Goal: Task Accomplishment & Management: Use online tool/utility

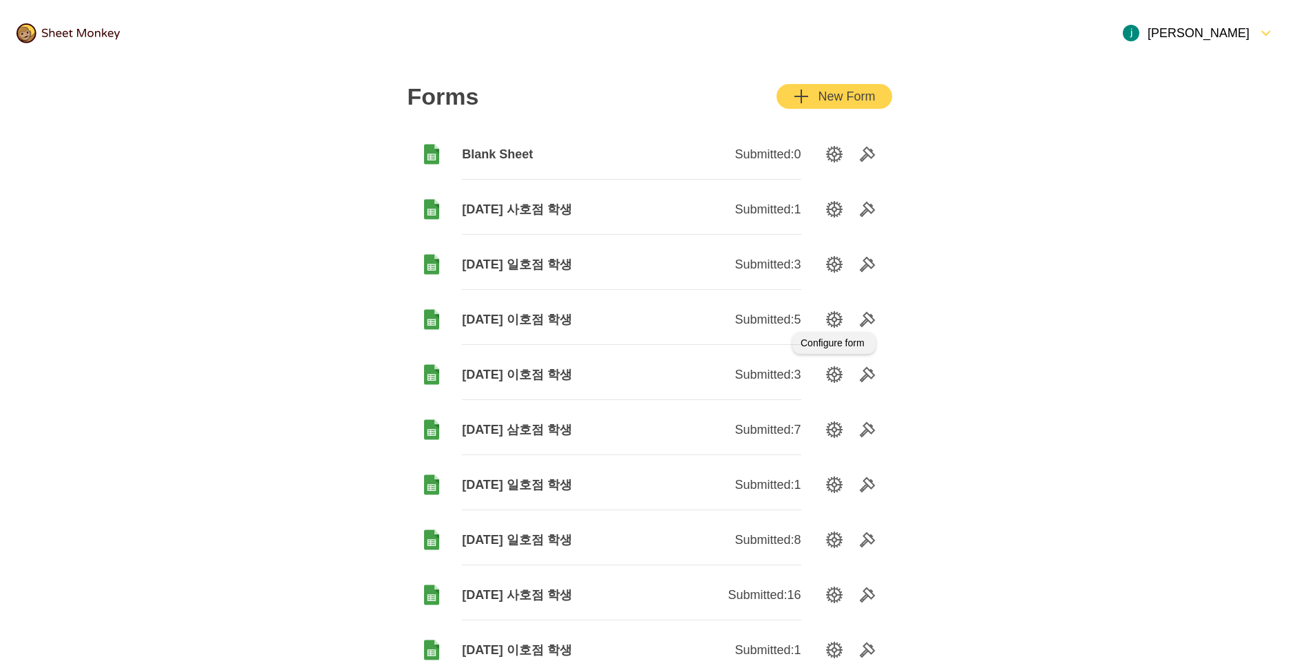
click at [834, 318] on icon "SettingsOption" at bounding box center [834, 319] width 17 height 17
drag, startPoint x: 308, startPoint y: 299, endPoint x: 386, endPoint y: 248, distance: 93.5
click at [829, 153] on icon "SettingsOption" at bounding box center [834, 154] width 17 height 17
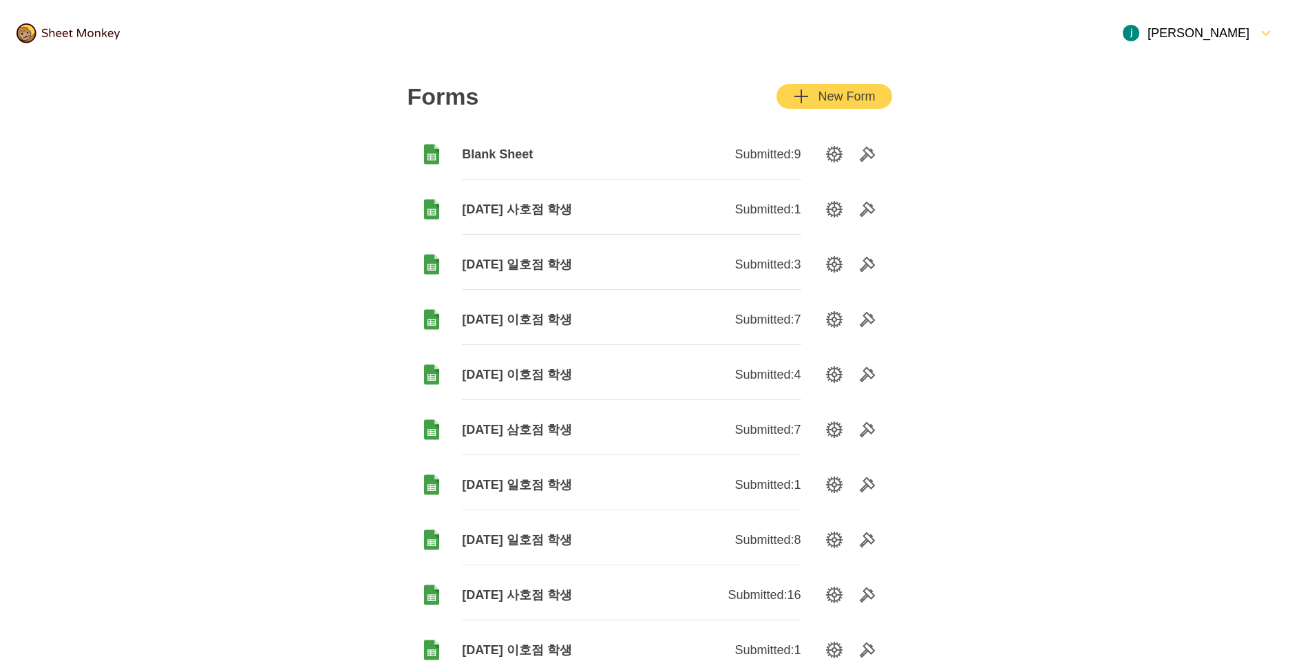
click at [489, 156] on span "Blank Sheet" at bounding box center [546, 154] width 169 height 17
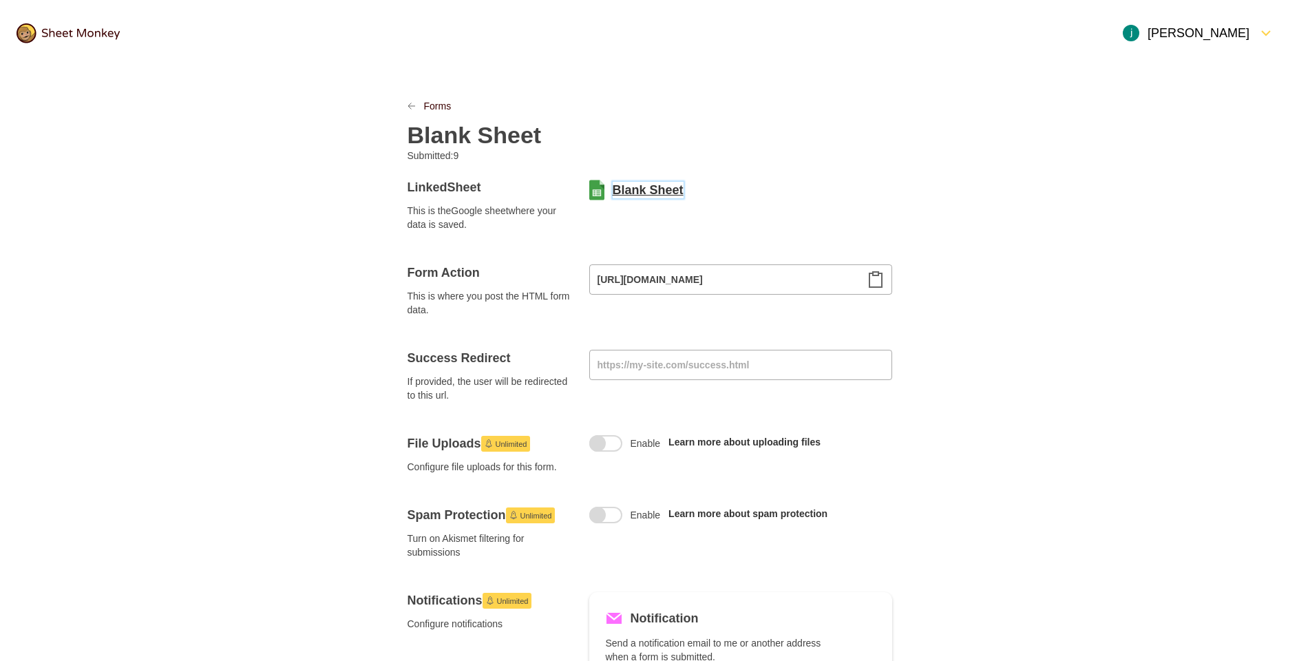
click at [637, 191] on link "Blank Sheet" at bounding box center [648, 190] width 71 height 17
